Goal: Complete application form: Complete application form

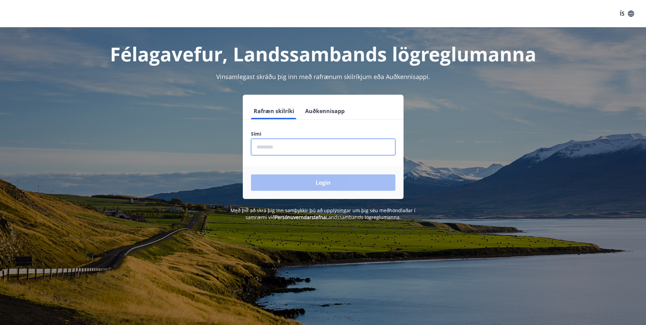
click at [272, 149] on input "phone" at bounding box center [323, 147] width 144 height 17
type input "********"
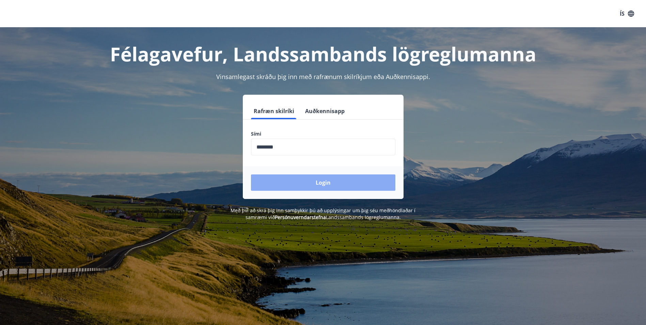
click at [318, 185] on button "Login" at bounding box center [323, 182] width 144 height 16
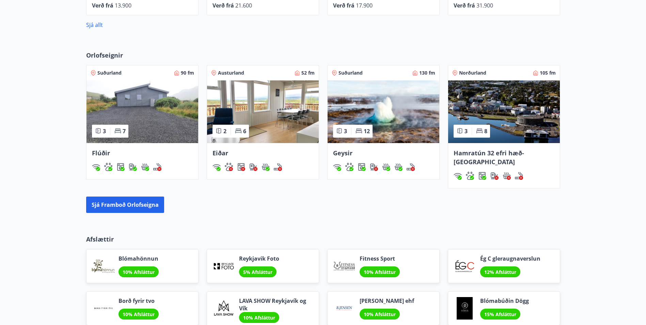
scroll to position [502, 0]
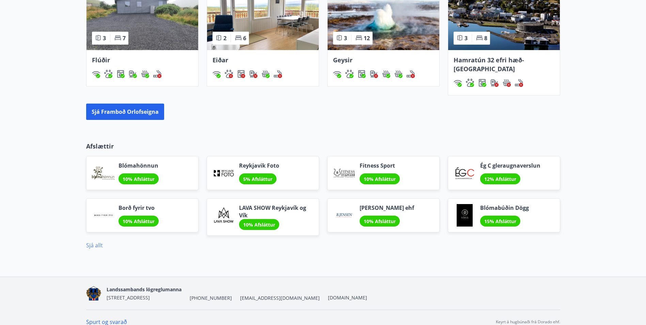
click at [98, 242] on link "Sjá allt" at bounding box center [94, 245] width 17 height 7
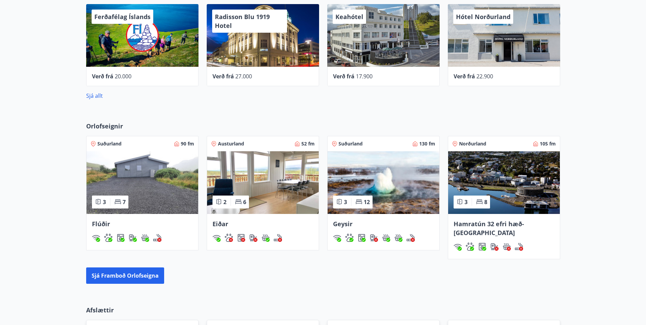
scroll to position [341, 0]
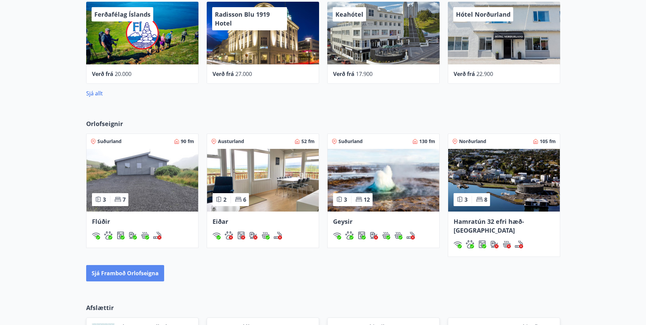
click at [149, 266] on button "Sjá framboð orlofseigna" at bounding box center [125, 273] width 78 height 16
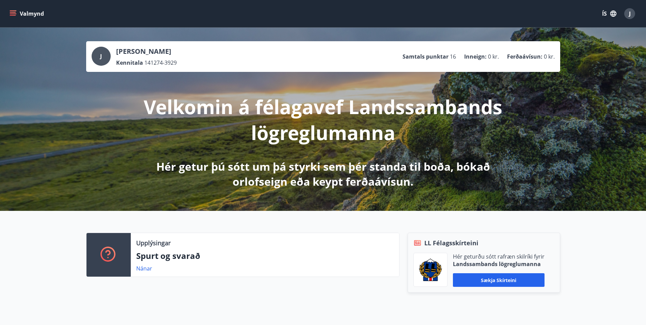
click at [13, 12] on icon "menu" at bounding box center [13, 12] width 6 height 1
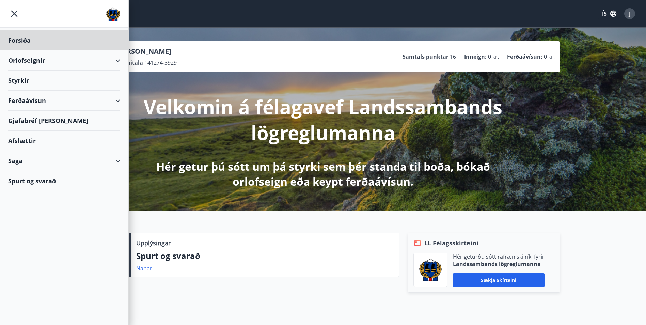
click at [25, 50] on div "Styrkir" at bounding box center [64, 40] width 112 height 20
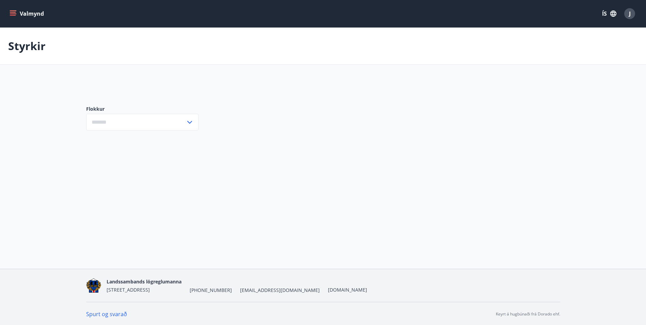
type input "***"
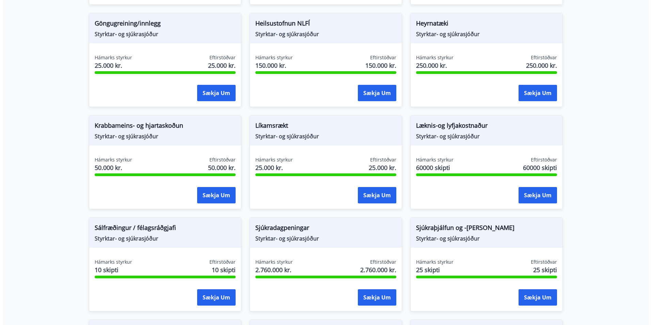
scroll to position [341, 0]
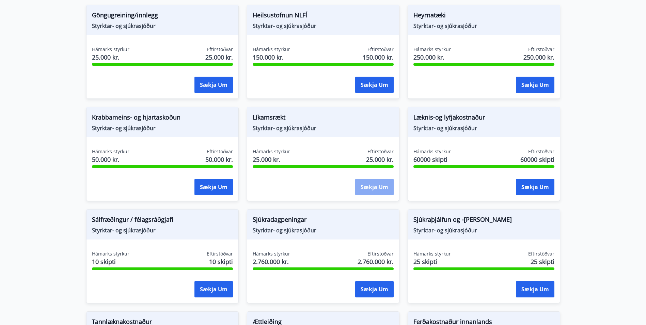
click at [379, 187] on button "Sækja um" at bounding box center [374, 187] width 39 height 16
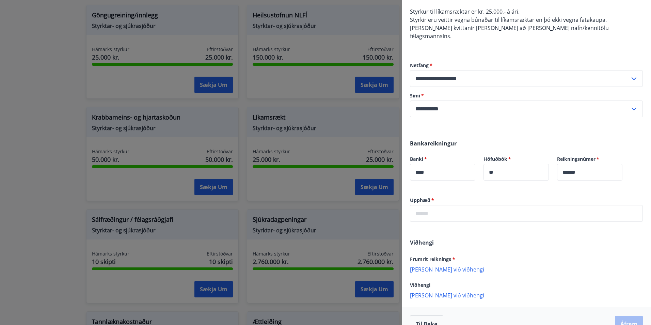
scroll to position [68, 0]
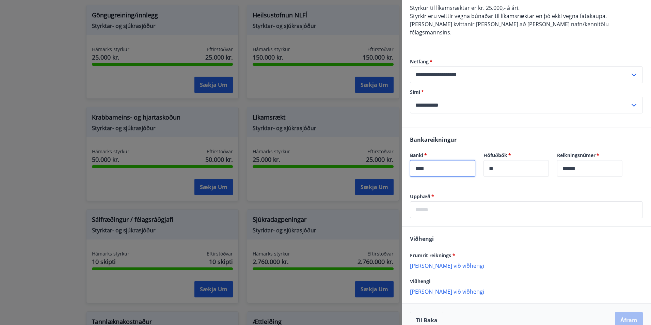
drag, startPoint x: 459, startPoint y: 163, endPoint x: 361, endPoint y: 158, distance: 97.5
click at [361, 158] on div "**********" at bounding box center [325, 162] width 651 height 325
type input "****"
drag, startPoint x: 612, startPoint y: 160, endPoint x: 485, endPoint y: 154, distance: 127.2
click at [497, 159] on form "Banki   * **** ​ Höfuðbók   * ** ​ Reikningsnúmer   * ****** ​" at bounding box center [526, 168] width 233 height 33
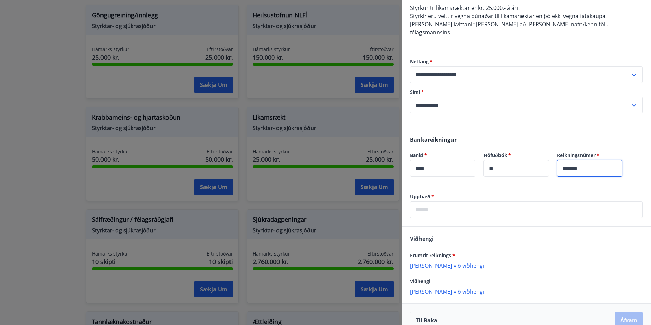
click at [583, 163] on input "*******" at bounding box center [589, 168] width 65 height 17
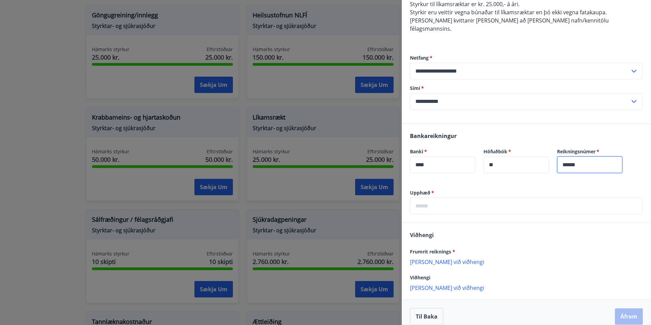
type input "******"
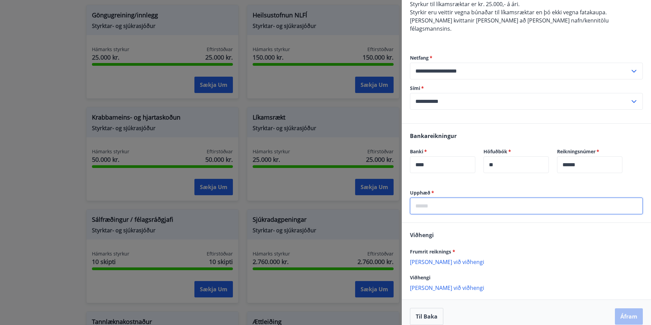
click at [444, 198] on input "text" at bounding box center [526, 206] width 233 height 17
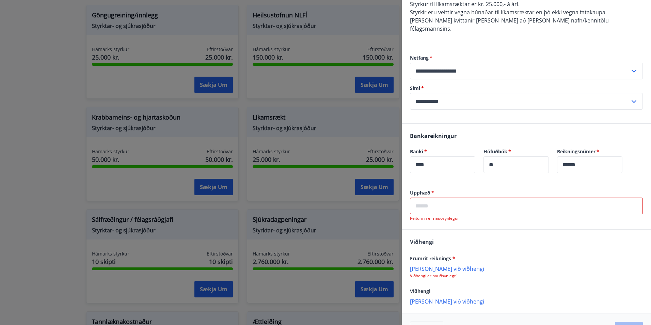
click at [437, 200] on input "text" at bounding box center [526, 206] width 233 height 17
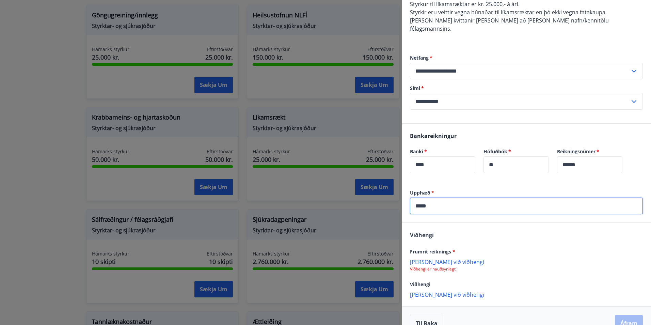
scroll to position [79, 0]
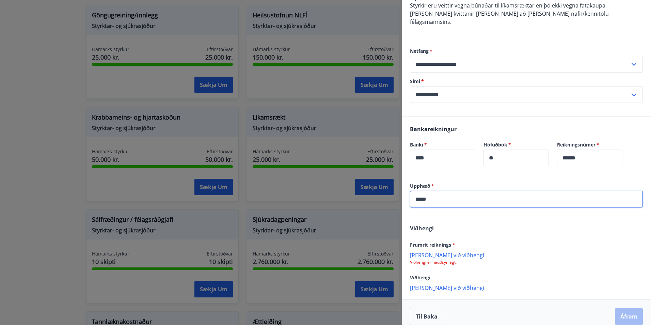
type input "*****"
click at [443, 251] on p "[PERSON_NAME] við viðhengi" at bounding box center [526, 254] width 233 height 7
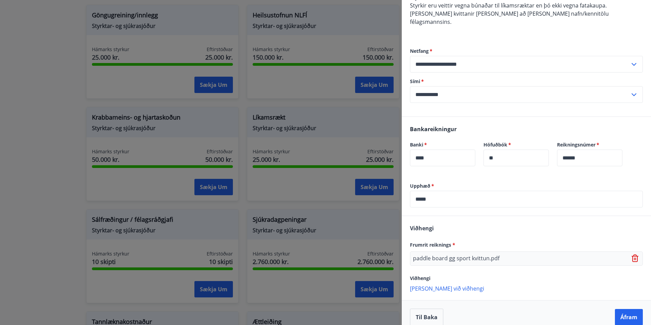
scroll to position [79, 0]
click at [625, 308] on button "Áfram" at bounding box center [629, 316] width 28 height 16
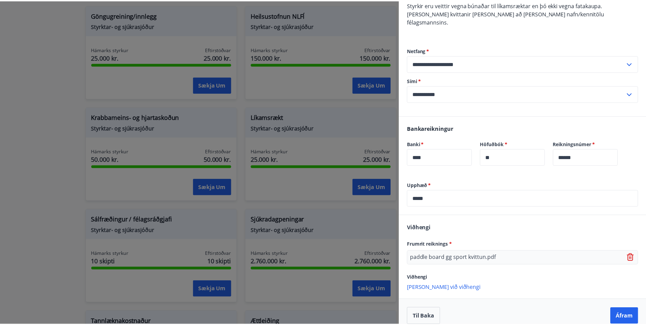
scroll to position [0, 0]
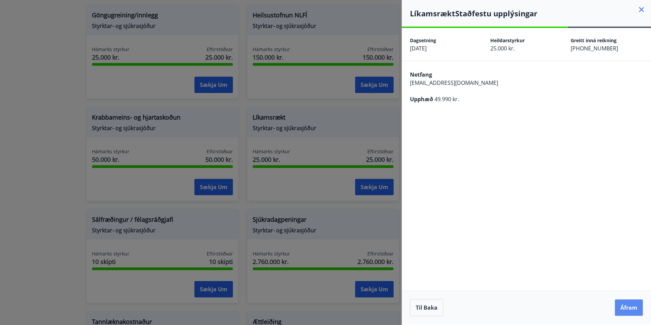
click at [628, 309] on button "Áfram" at bounding box center [629, 308] width 28 height 16
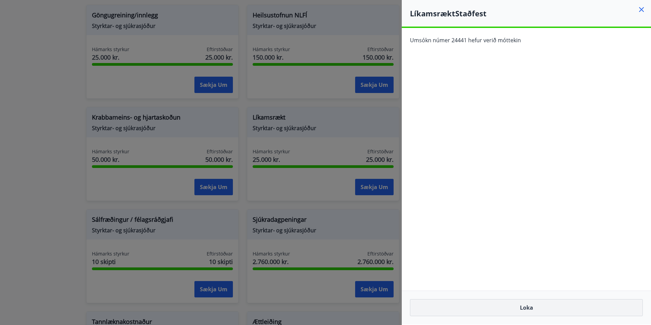
click at [534, 309] on button "Loka" at bounding box center [526, 307] width 233 height 17
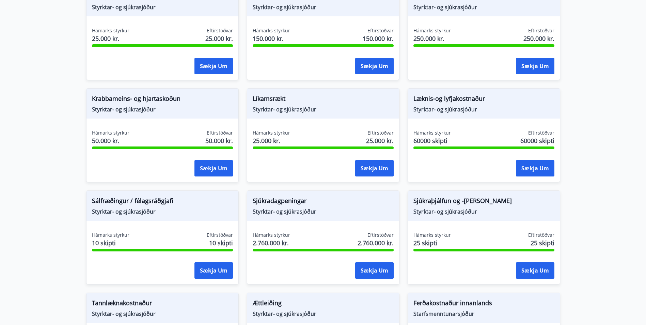
scroll to position [375, 0]
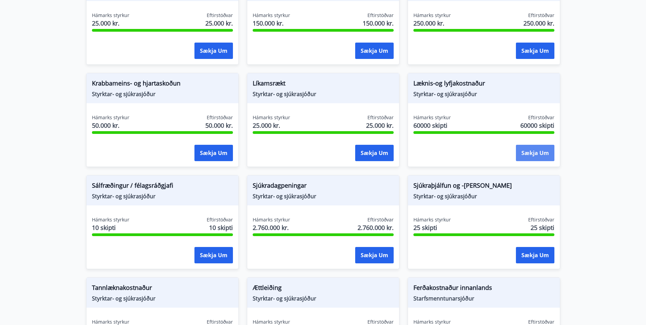
click at [525, 146] on button "Sækja um" at bounding box center [535, 153] width 39 height 16
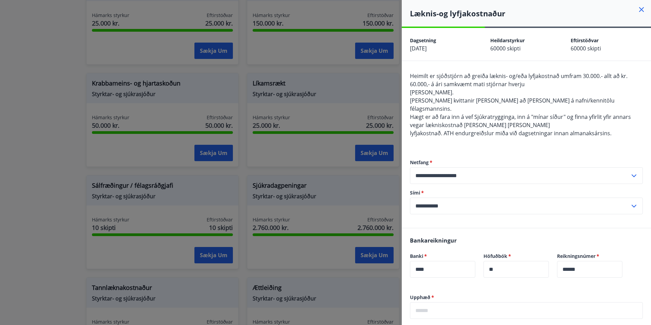
click at [68, 110] on div at bounding box center [325, 162] width 651 height 325
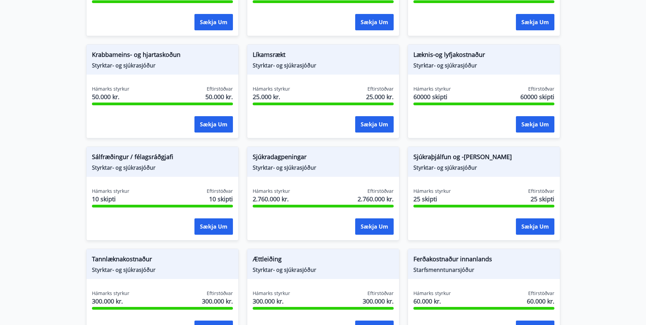
scroll to position [443, 0]
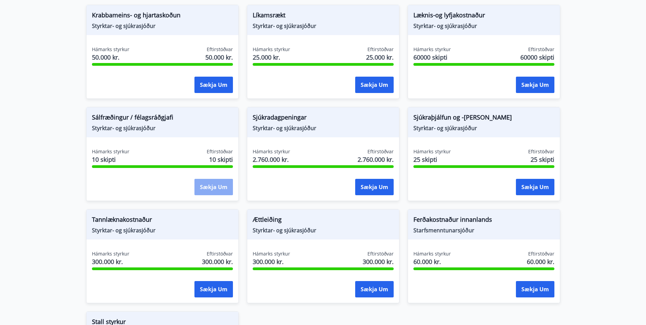
click at [212, 185] on button "Sækja um" at bounding box center [214, 187] width 39 height 16
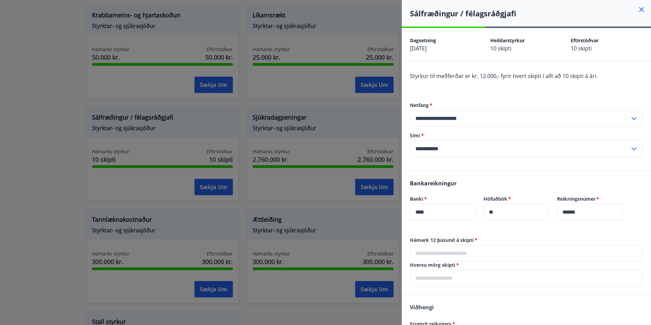
click at [51, 104] on div at bounding box center [325, 162] width 651 height 325
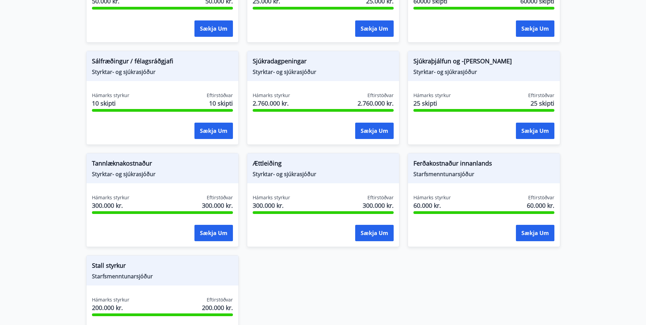
scroll to position [511, 0]
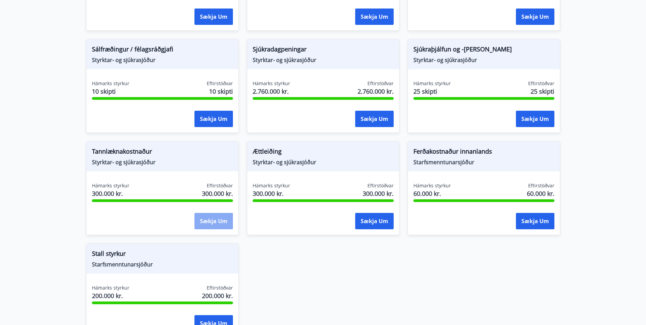
click at [223, 222] on button "Sækja um" at bounding box center [214, 221] width 39 height 16
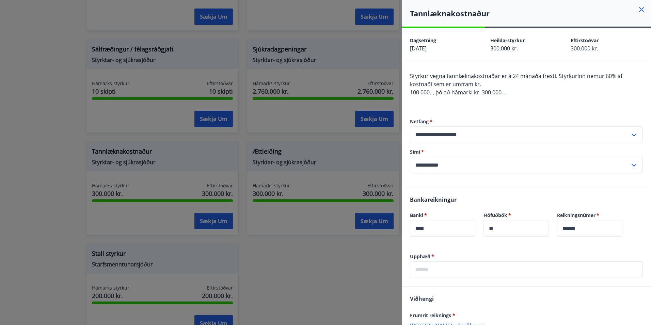
click at [42, 92] on div at bounding box center [325, 162] width 651 height 325
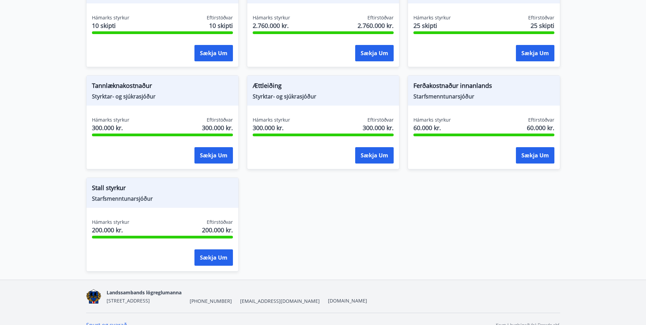
scroll to position [579, 0]
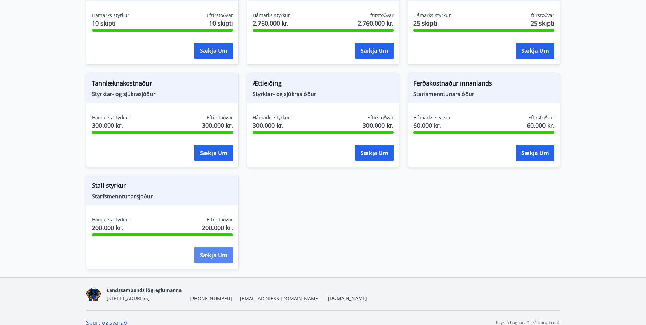
click at [208, 251] on button "Sækja um" at bounding box center [214, 255] width 39 height 16
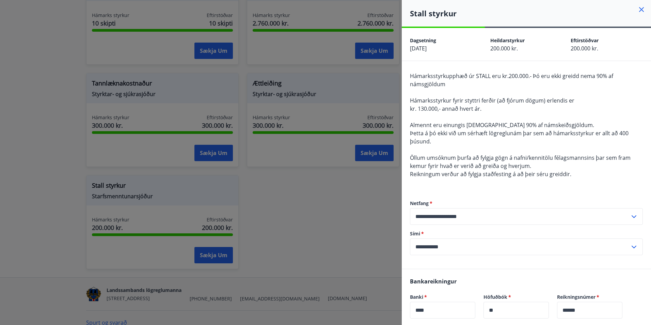
click at [333, 229] on div at bounding box center [325, 162] width 651 height 325
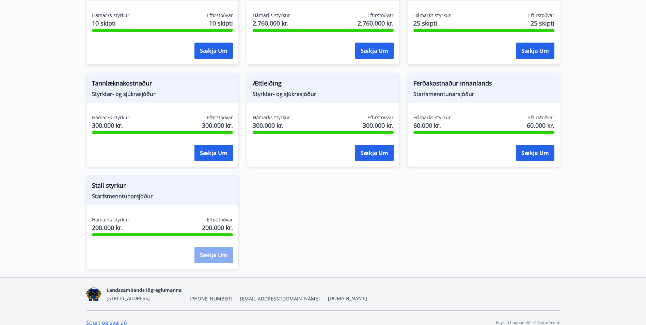
click at [211, 254] on button "Sækja um" at bounding box center [214, 255] width 39 height 16
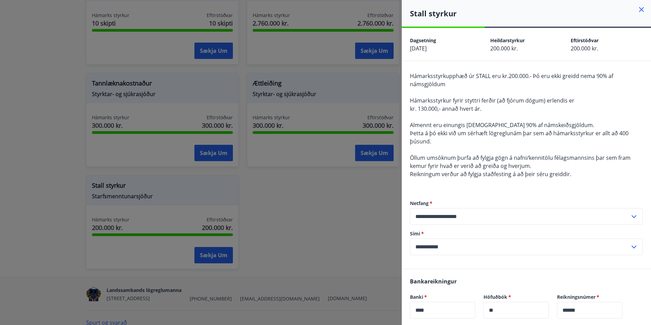
click at [283, 226] on div at bounding box center [325, 162] width 651 height 325
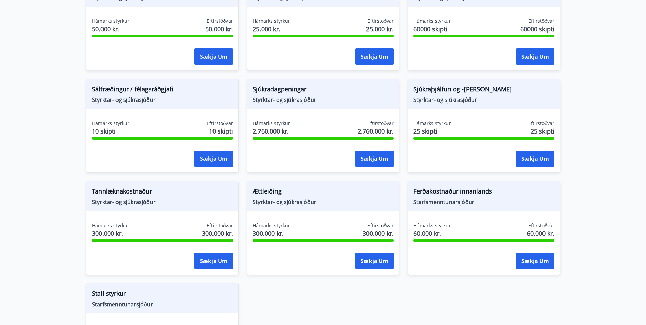
scroll to position [409, 0]
